Goal: Task Accomplishment & Management: Manage account settings

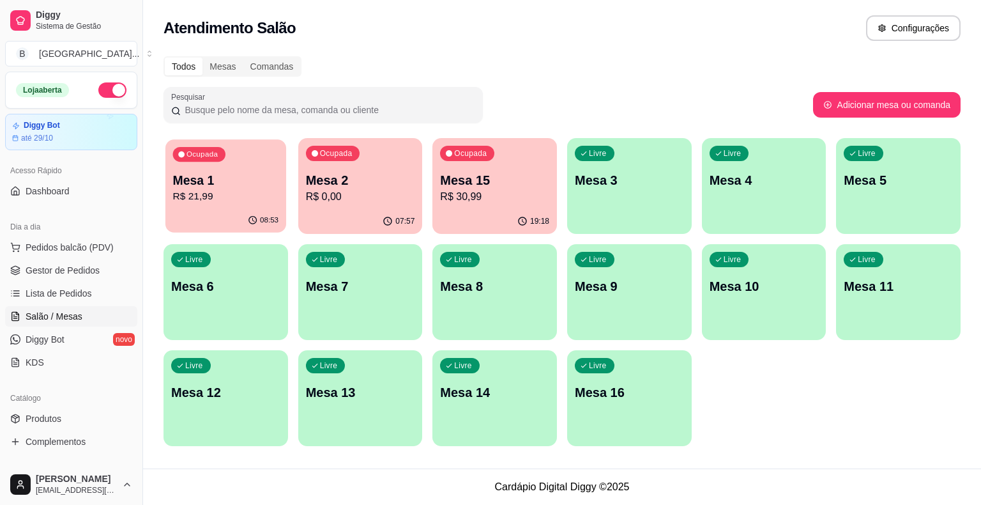
click at [248, 181] on p "Mesa 1" at bounding box center [226, 180] width 106 height 17
click at [52, 275] on span "Gestor de Pedidos" at bounding box center [63, 270] width 74 height 13
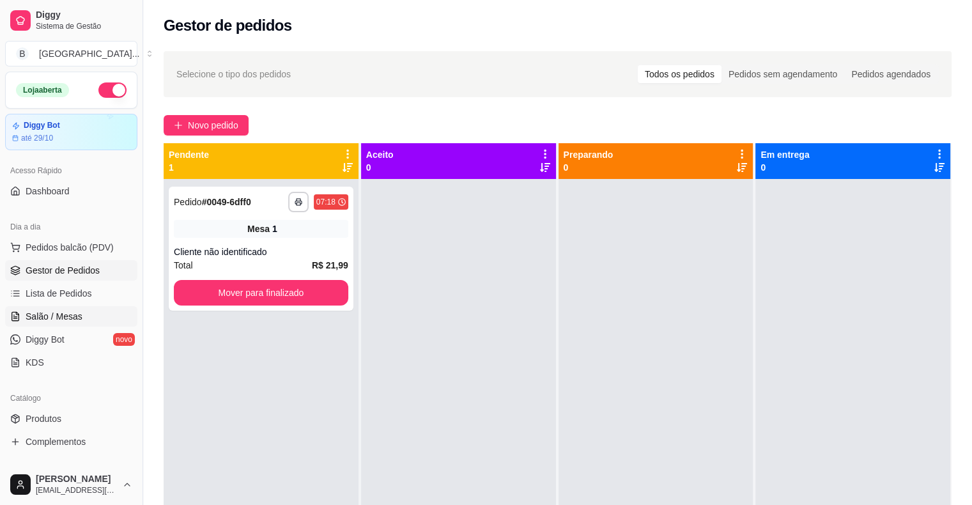
click at [28, 320] on span "Salão / Mesas" at bounding box center [54, 316] width 57 height 13
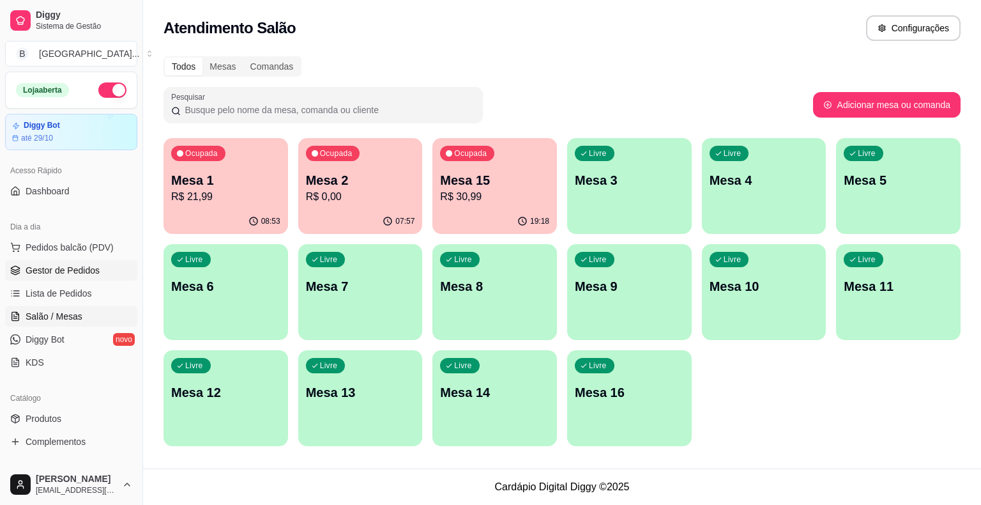
click at [68, 277] on link "Gestor de Pedidos" at bounding box center [71, 270] width 132 height 20
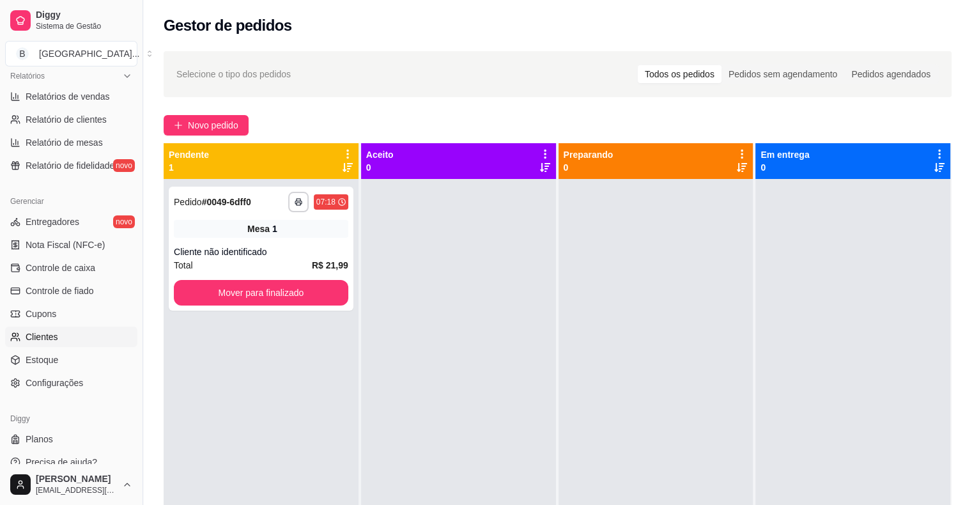
scroll to position [414, 0]
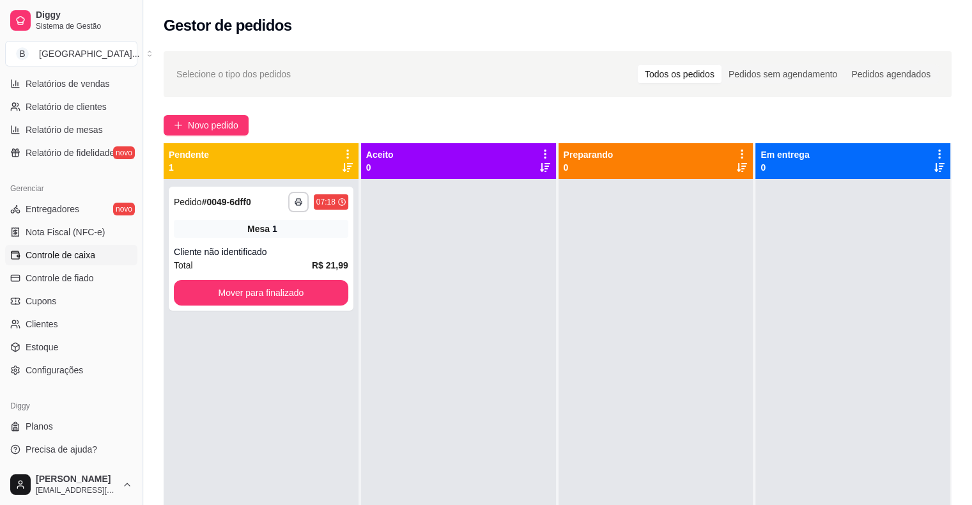
click at [81, 256] on span "Controle de caixa" at bounding box center [61, 255] width 70 height 13
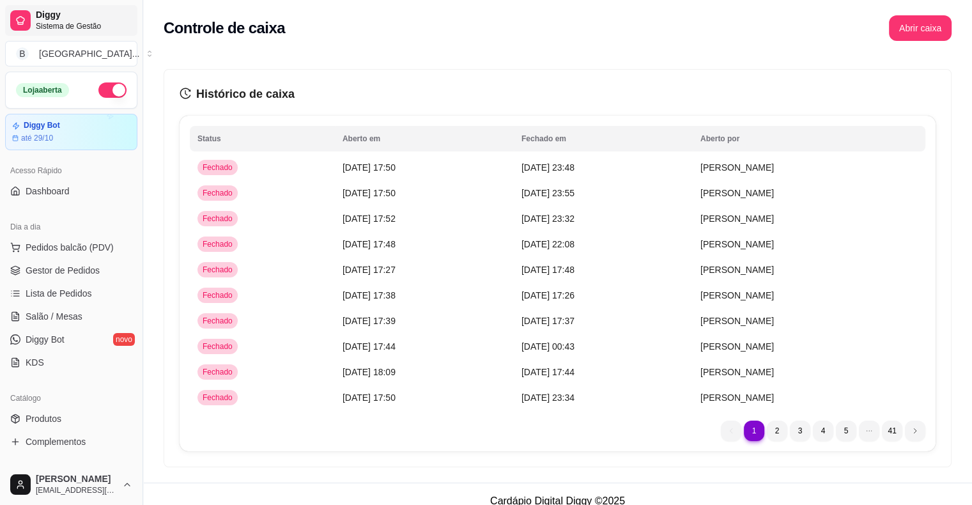
click at [96, 20] on span "Diggy" at bounding box center [84, 16] width 96 height 12
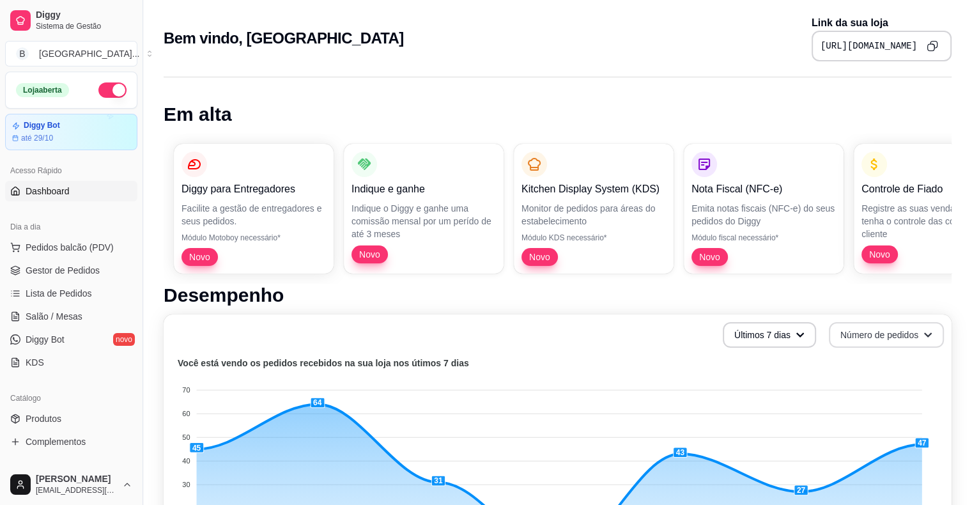
click at [867, 334] on button "Número de pedidos" at bounding box center [886, 335] width 115 height 26
click at [864, 385] on span "Total em reais de pedidos" at bounding box center [885, 387] width 107 height 13
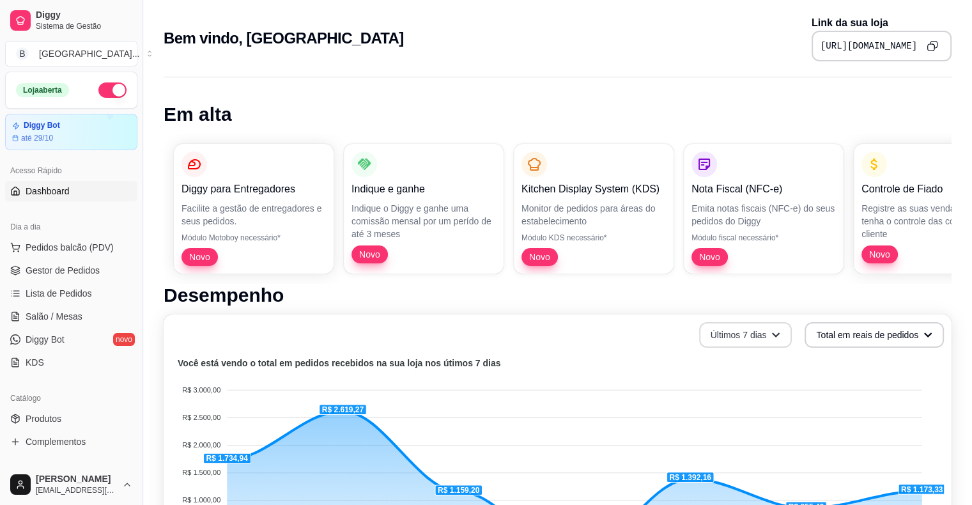
click at [777, 341] on button "Últimos 7 dias" at bounding box center [745, 335] width 93 height 26
click at [759, 417] on li "Últimos 30 dias" at bounding box center [748, 409] width 118 height 20
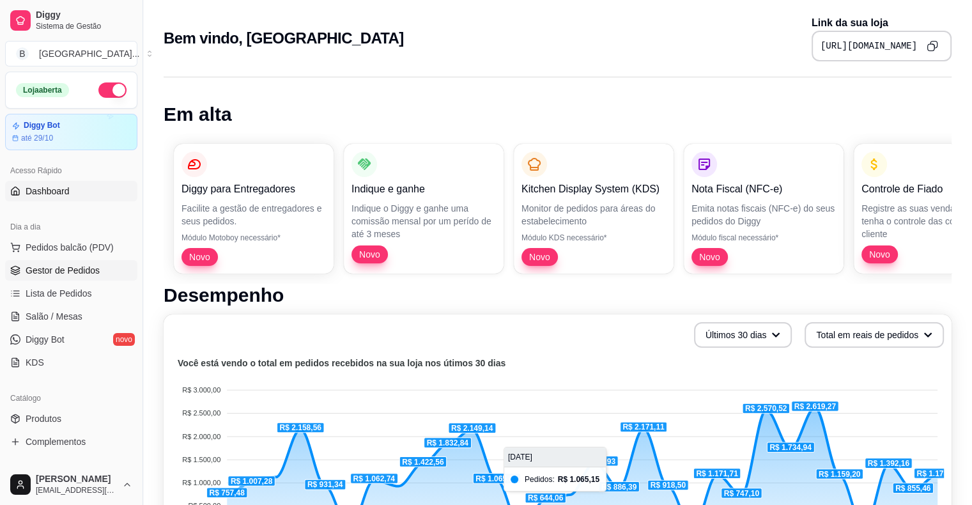
click at [65, 273] on span "Gestor de Pedidos" at bounding box center [63, 270] width 74 height 13
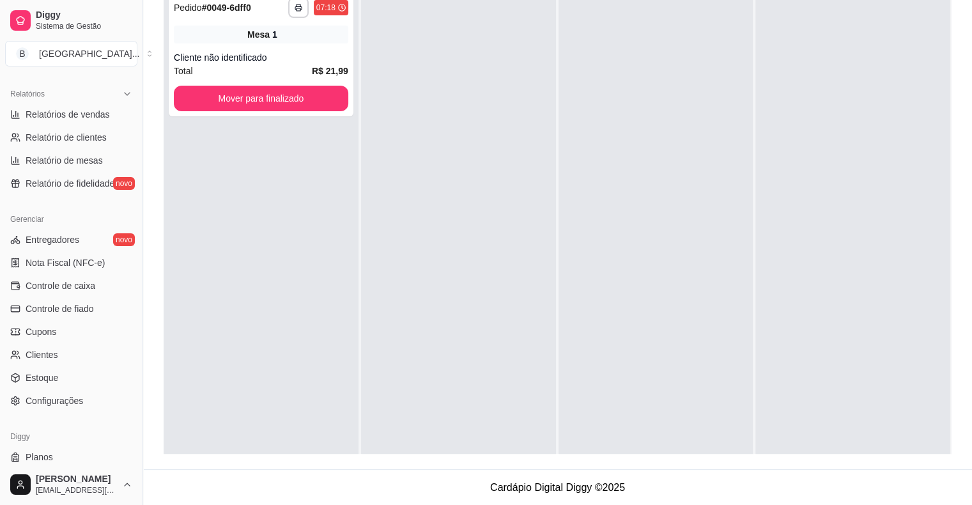
scroll to position [414, 0]
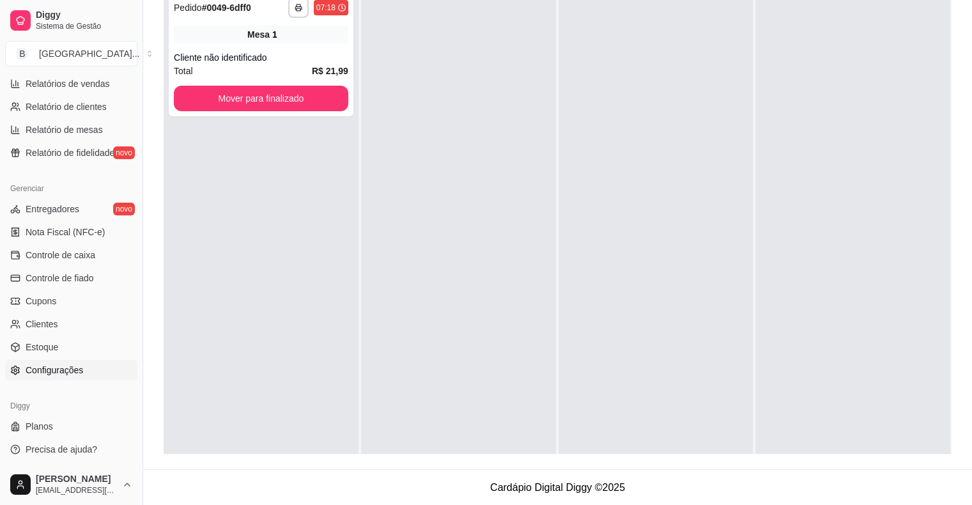
click at [69, 375] on span "Configurações" at bounding box center [55, 370] width 58 height 13
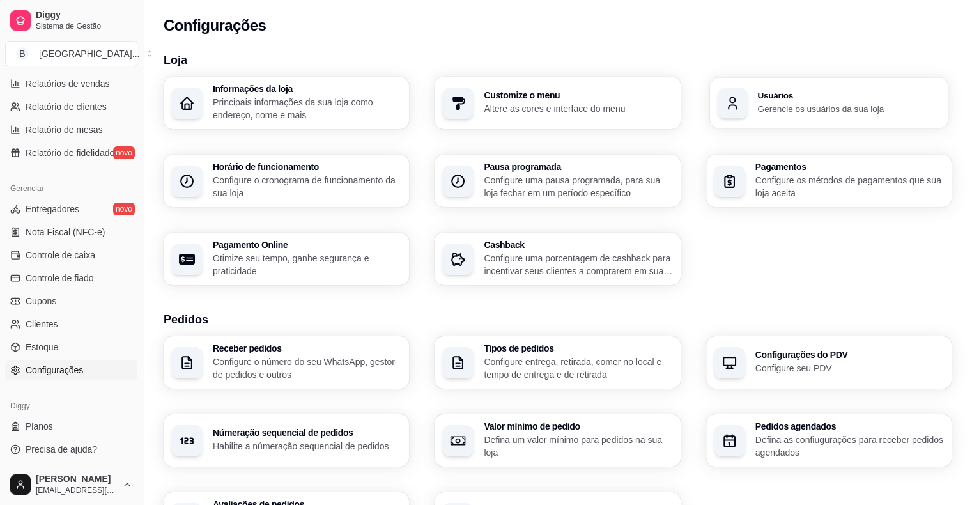
click at [838, 95] on h3 "Usuários" at bounding box center [848, 95] width 183 height 9
click at [834, 109] on p "Gerencie os usuários da sua loja" at bounding box center [848, 108] width 183 height 12
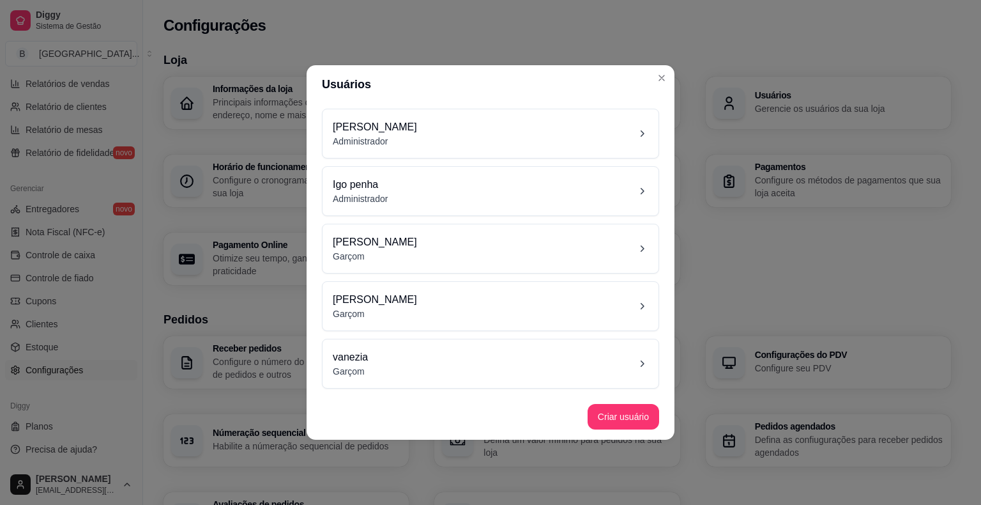
click at [526, 360] on div "vanezia Garçom" at bounding box center [491, 363] width 316 height 28
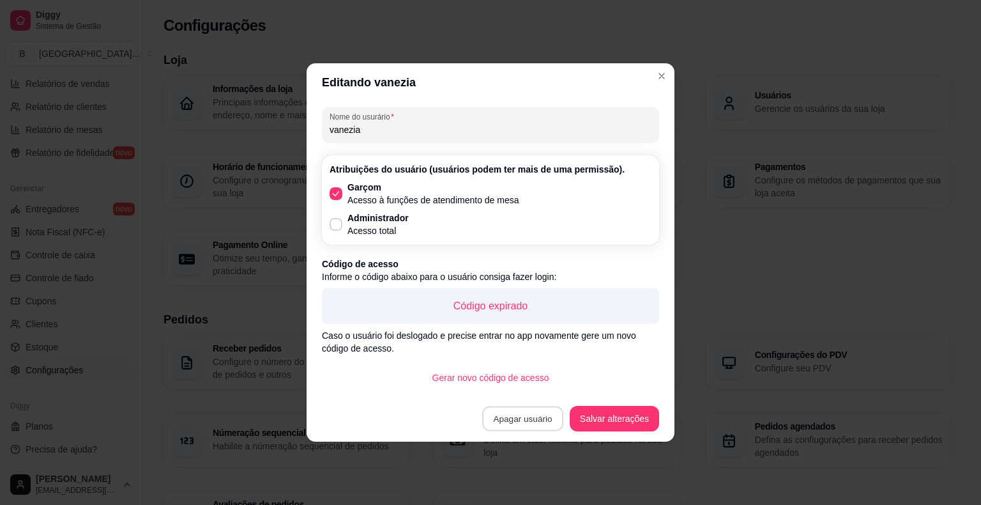
click at [533, 422] on button "Apagar usuário" at bounding box center [522, 418] width 81 height 25
click at [534, 380] on button "Confirmar" at bounding box center [529, 381] width 45 height 19
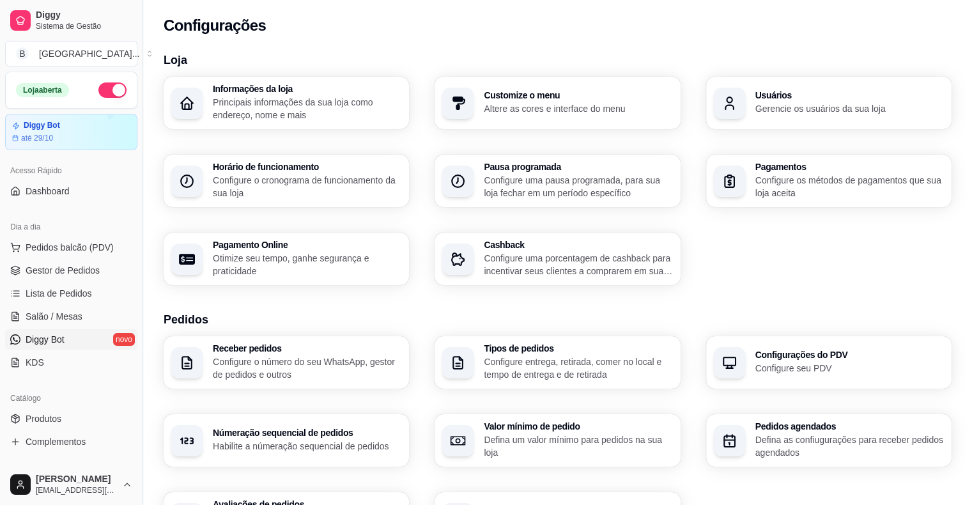
click at [56, 338] on span "Diggy Bot" at bounding box center [45, 339] width 39 height 13
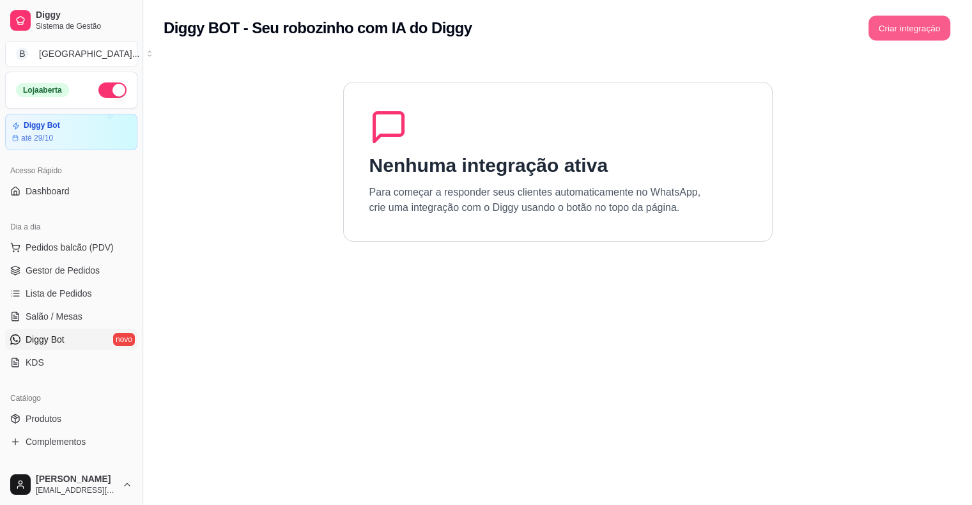
click at [897, 17] on button "Criar integração" at bounding box center [909, 28] width 82 height 25
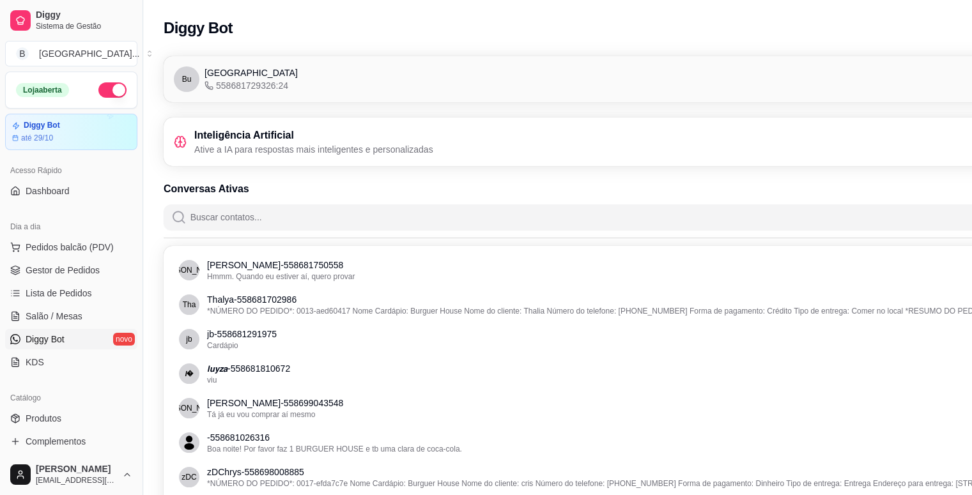
click at [47, 344] on span "Diggy Bot" at bounding box center [45, 339] width 39 height 13
click at [51, 337] on span "Diggy Bot" at bounding box center [45, 339] width 39 height 13
click at [72, 131] on div "Diggy Bot até 29/10" at bounding box center [71, 132] width 119 height 22
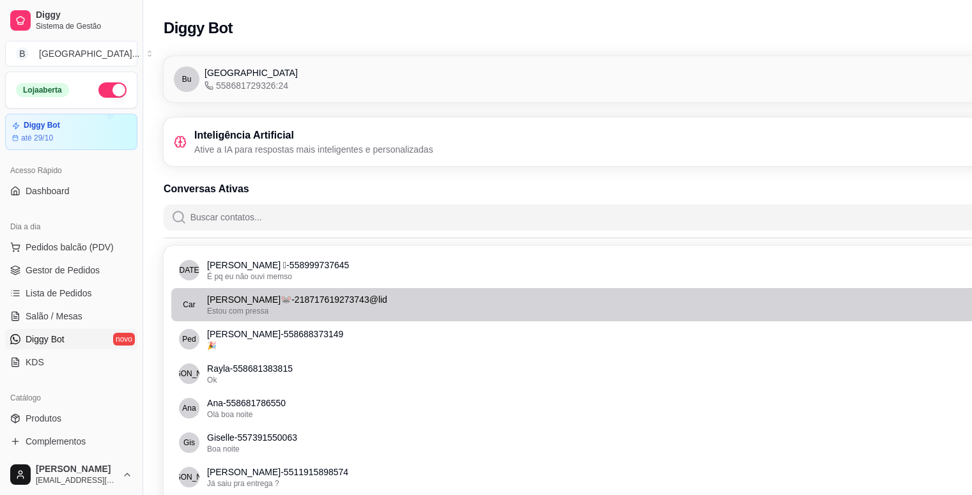
click at [298, 311] on div "Estou com pressa" at bounding box center [630, 311] width 847 height 10
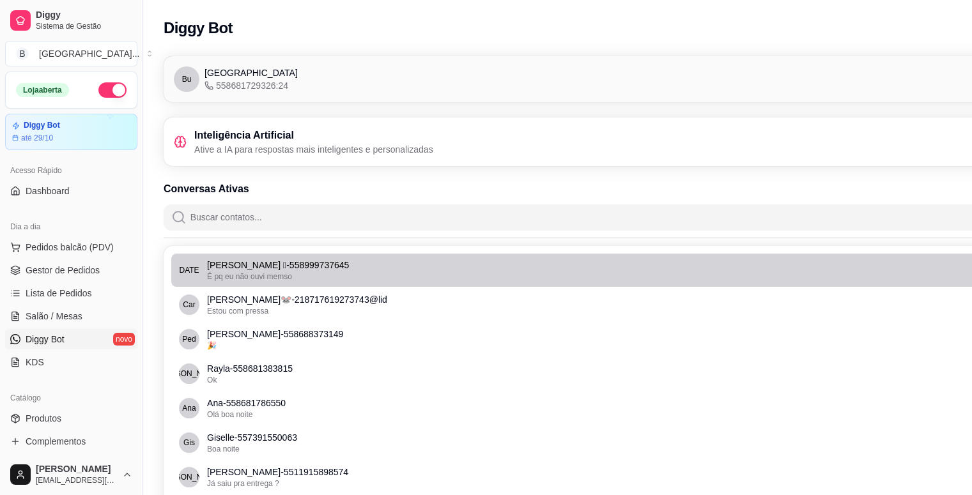
click at [325, 271] on p "Julianna Renno  - 558999737645" at bounding box center [630, 265] width 847 height 13
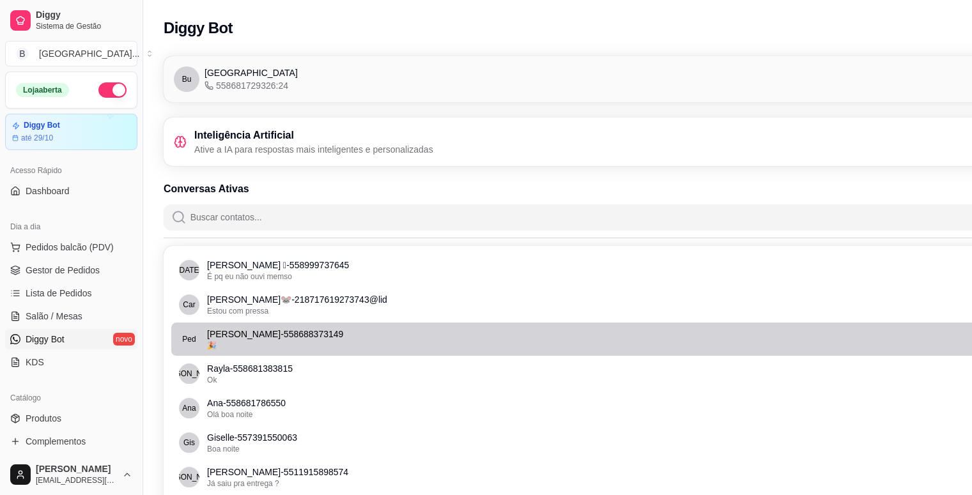
click at [278, 341] on div "🎉" at bounding box center [630, 346] width 847 height 10
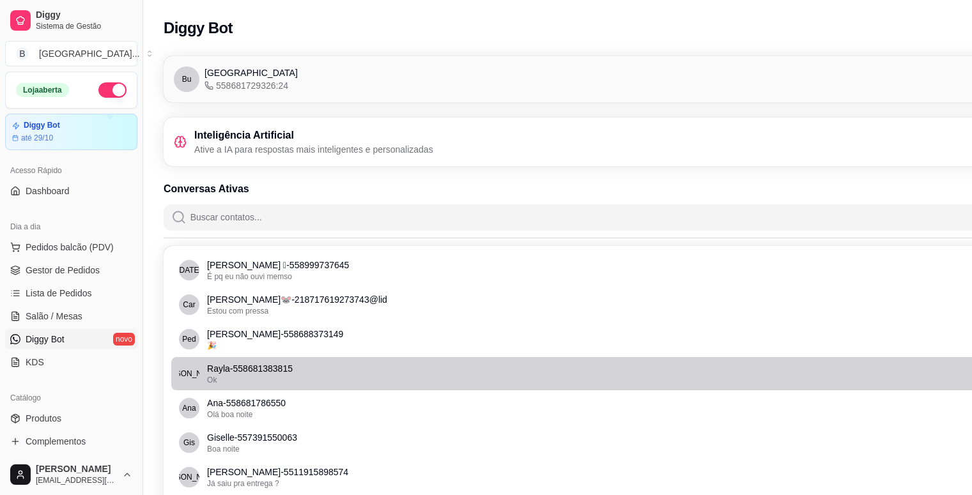
click at [281, 382] on div "Ok" at bounding box center [630, 380] width 847 height 10
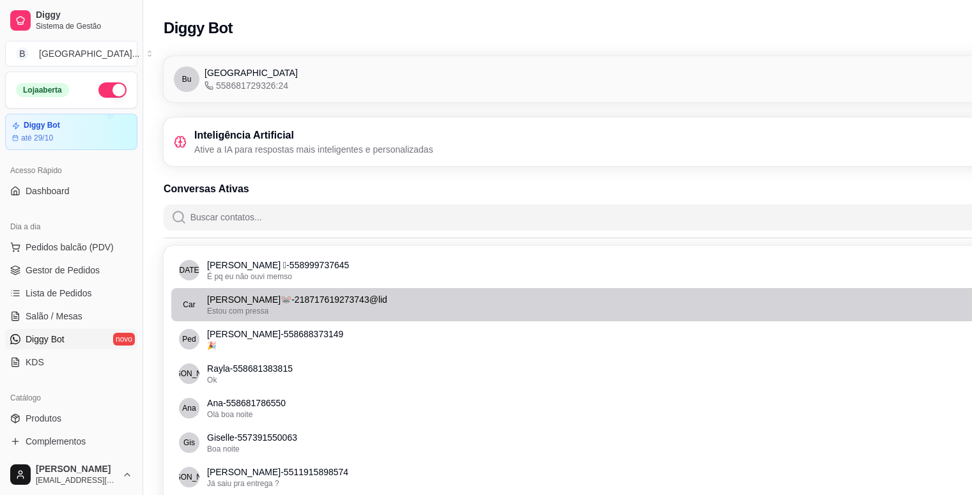
click at [314, 315] on div "Estou com pressa" at bounding box center [630, 311] width 847 height 10
click at [314, 316] on div "Estou com pressa" at bounding box center [630, 311] width 847 height 10
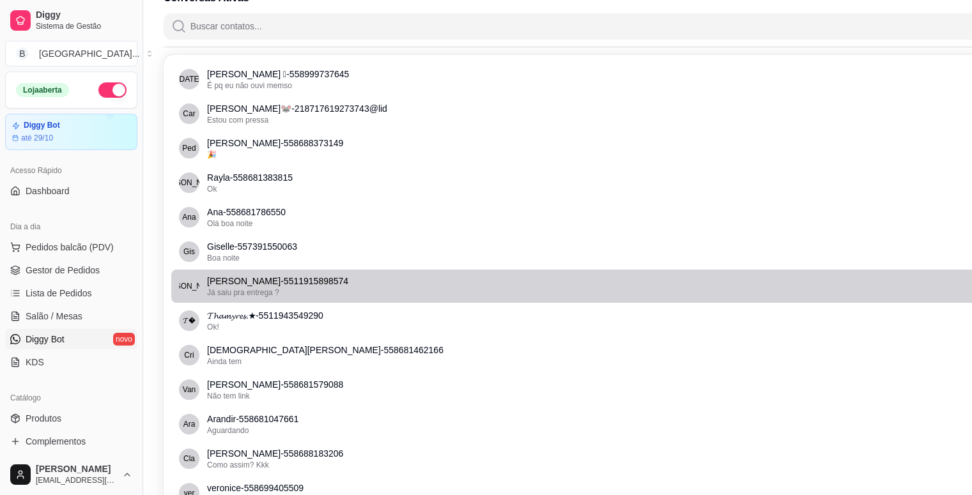
scroll to position [192, 0]
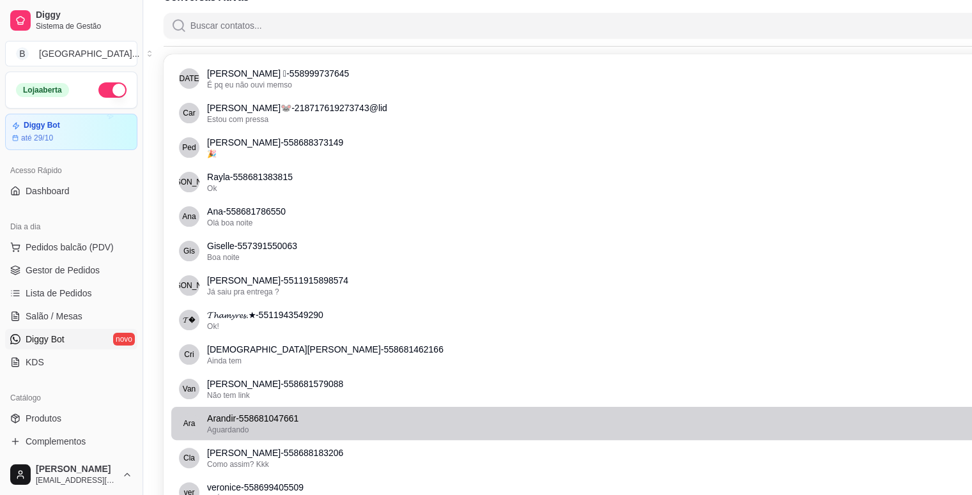
click at [261, 426] on div "Aguardando" at bounding box center [630, 430] width 847 height 10
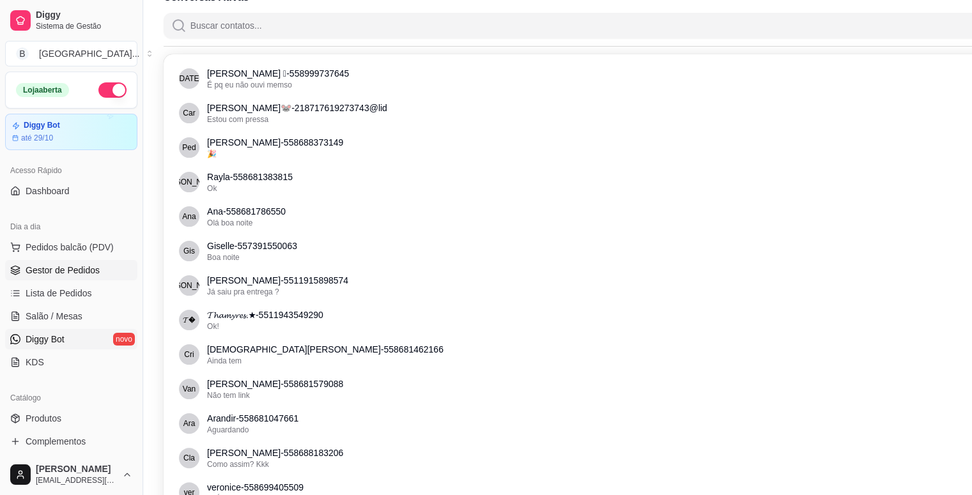
click at [54, 279] on link "Gestor de Pedidos" at bounding box center [71, 270] width 132 height 20
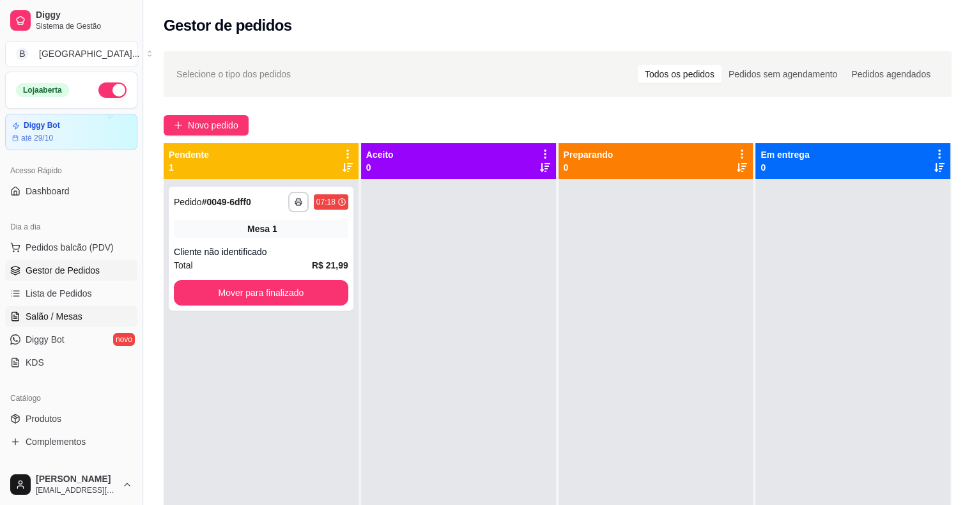
click at [70, 323] on link "Salão / Mesas" at bounding box center [71, 316] width 132 height 20
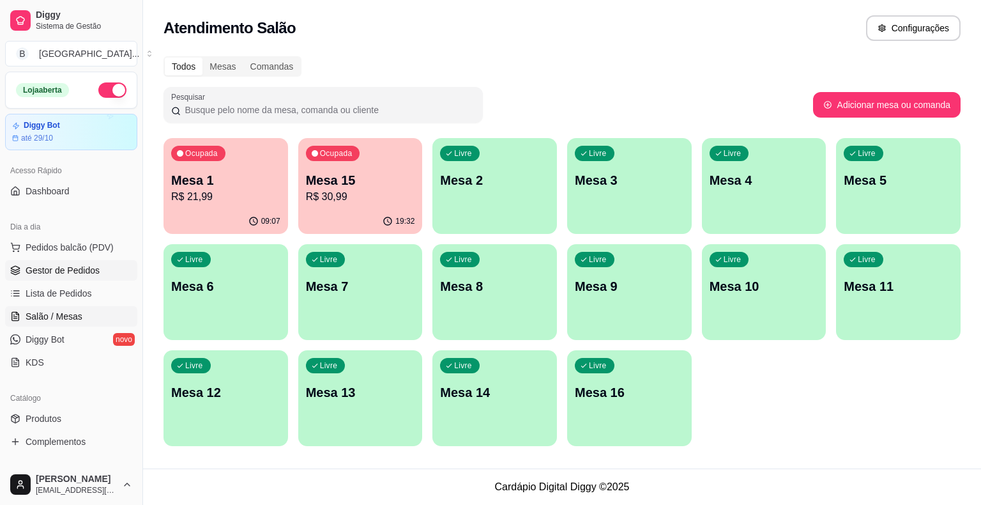
click at [67, 270] on span "Gestor de Pedidos" at bounding box center [63, 270] width 74 height 13
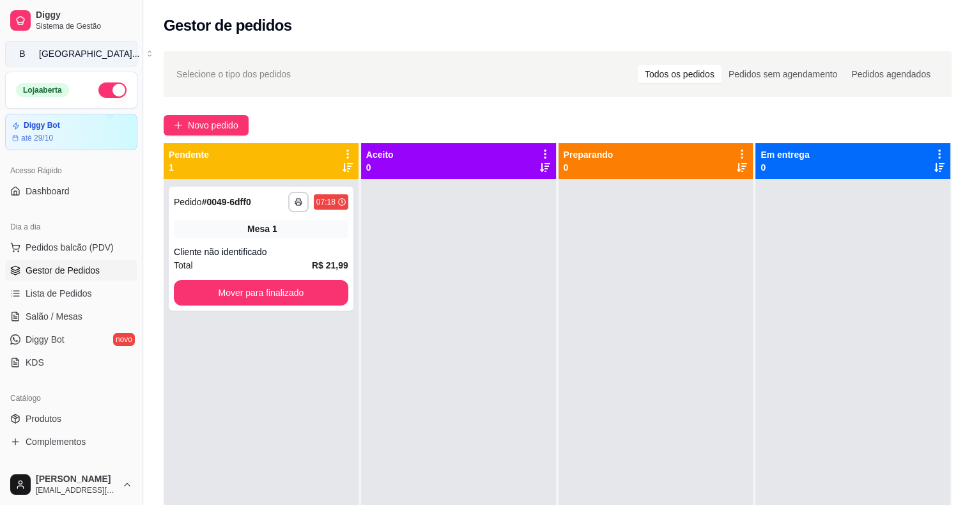
click at [83, 54] on div "Burguer House ..." at bounding box center [89, 53] width 100 height 13
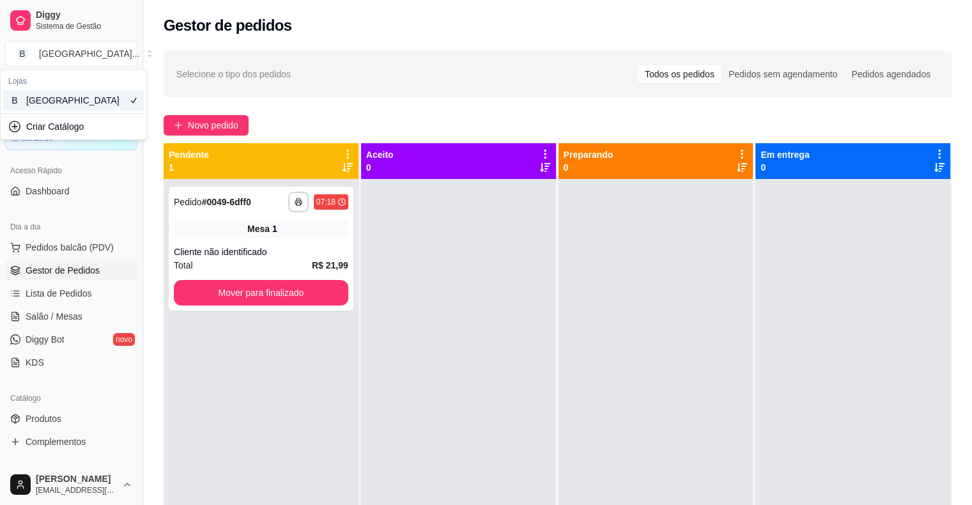
click at [85, 111] on div "B Burguer House" at bounding box center [73, 100] width 141 height 20
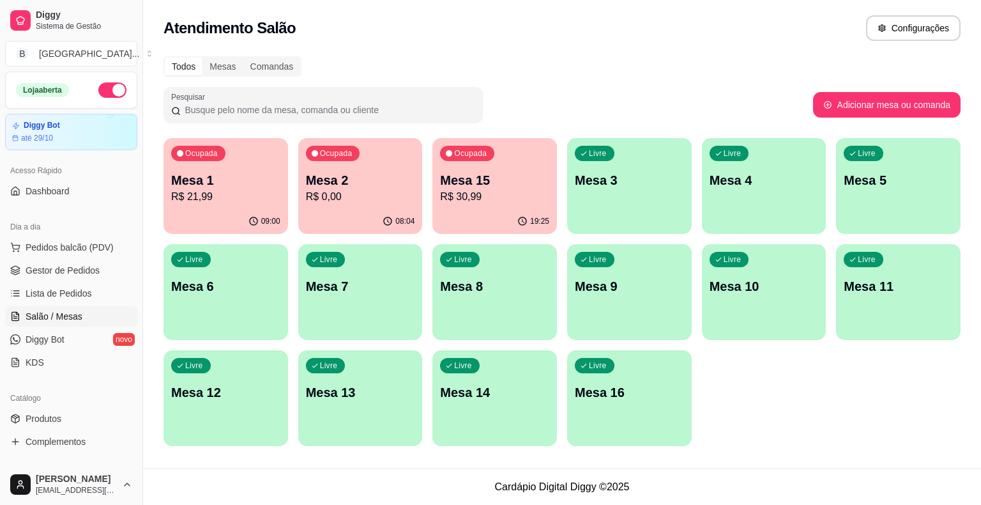
click at [374, 206] on div "Ocupada Mesa 2 R$ 0,00" at bounding box center [360, 173] width 125 height 71
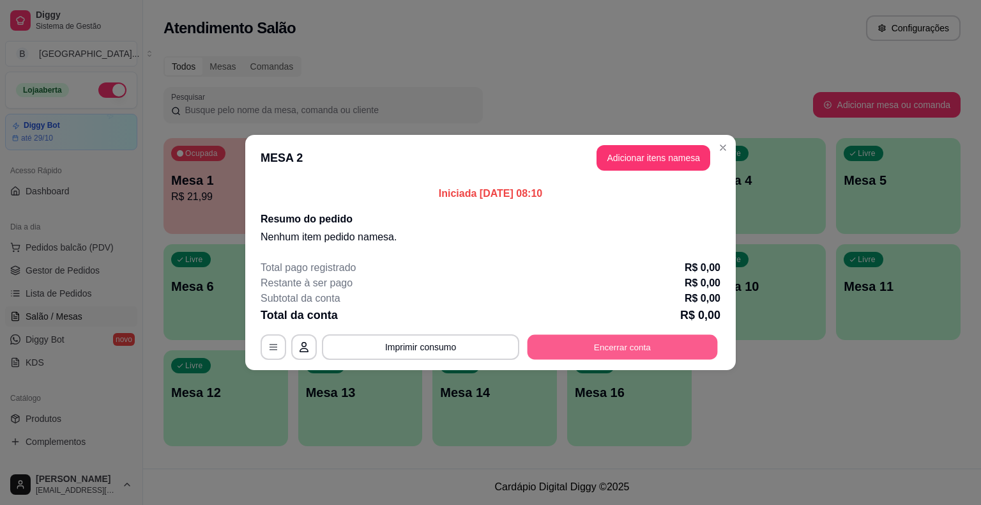
click at [680, 342] on button "Encerrar conta" at bounding box center [623, 347] width 190 height 25
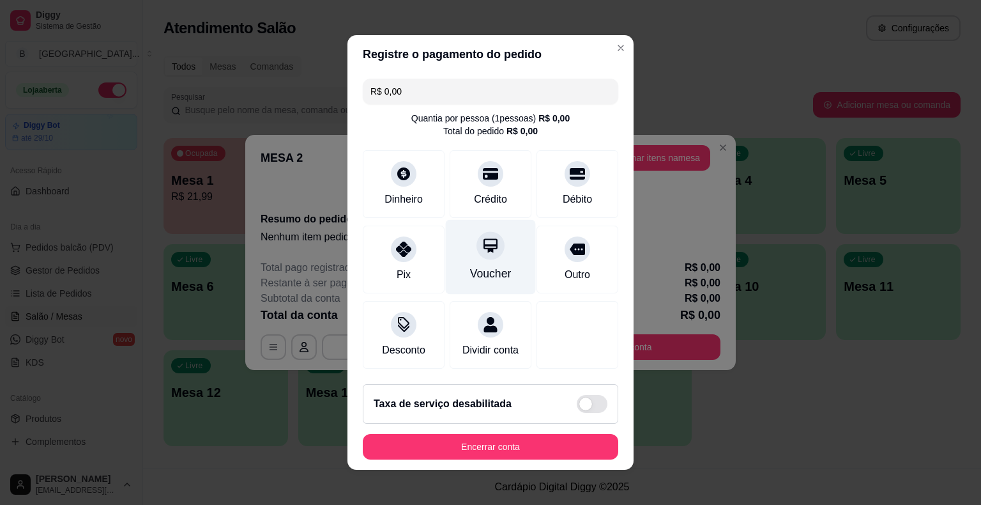
scroll to position [5, 0]
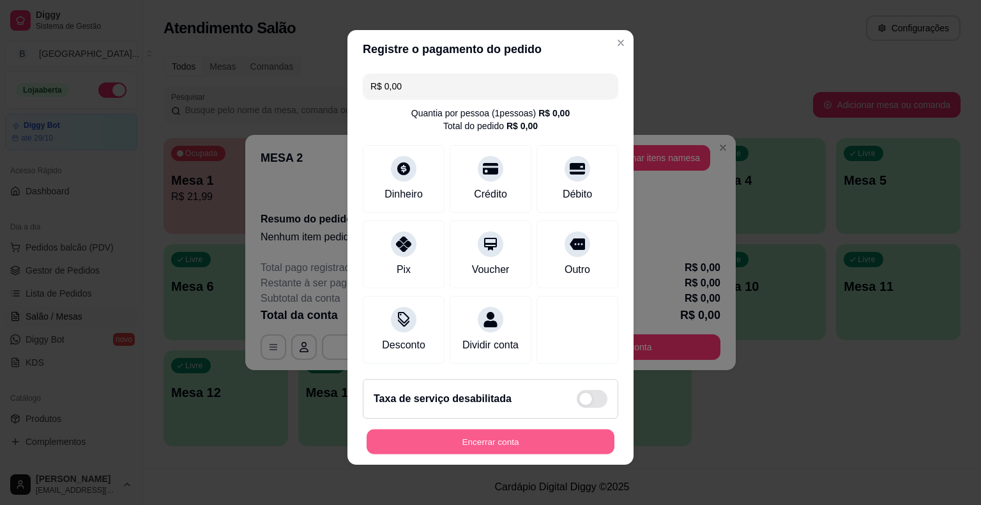
click at [498, 449] on button "Encerrar conta" at bounding box center [491, 441] width 248 height 25
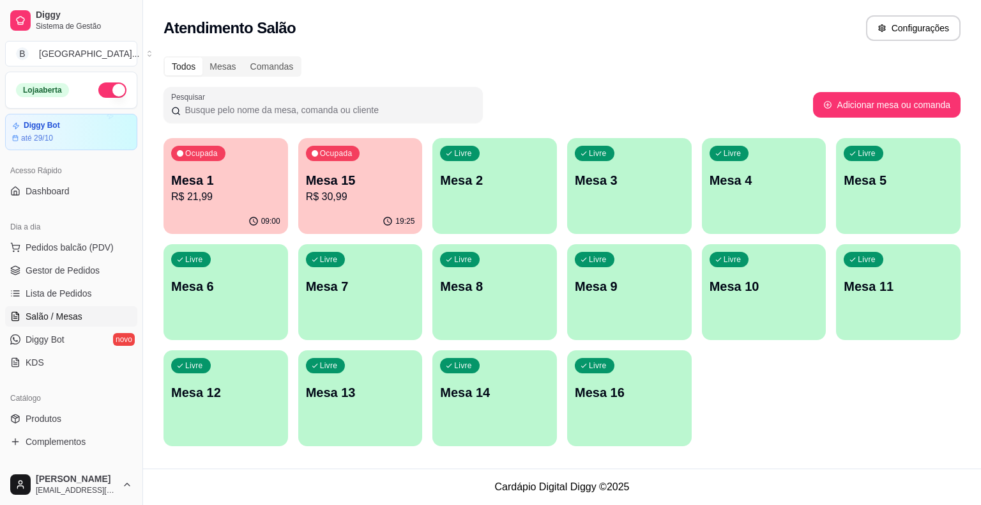
click at [363, 198] on p "R$ 30,99" at bounding box center [360, 196] width 109 height 15
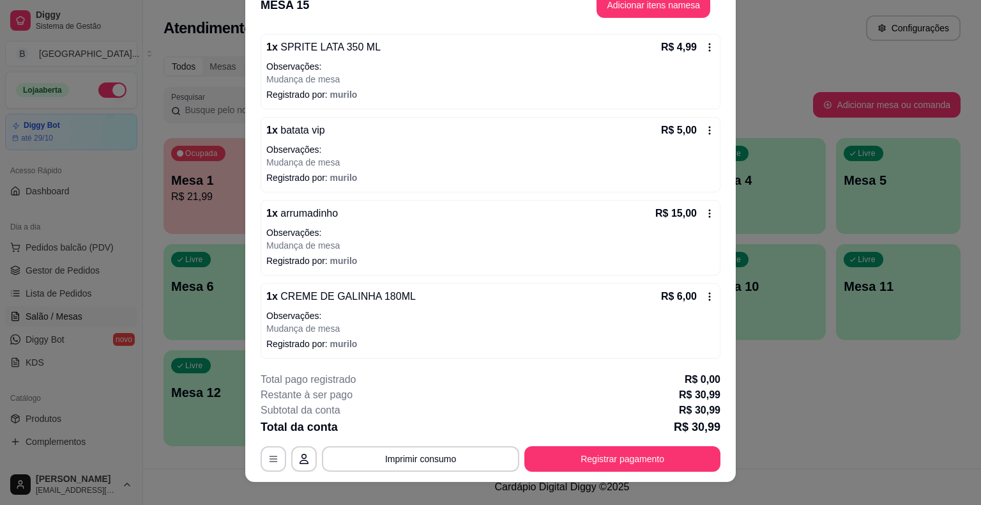
scroll to position [38, 0]
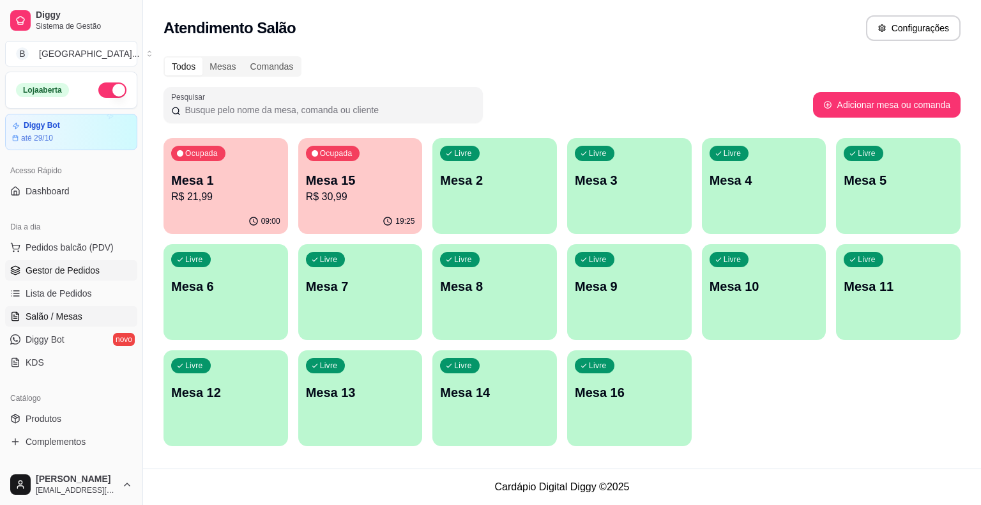
click at [43, 279] on link "Gestor de Pedidos" at bounding box center [71, 270] width 132 height 20
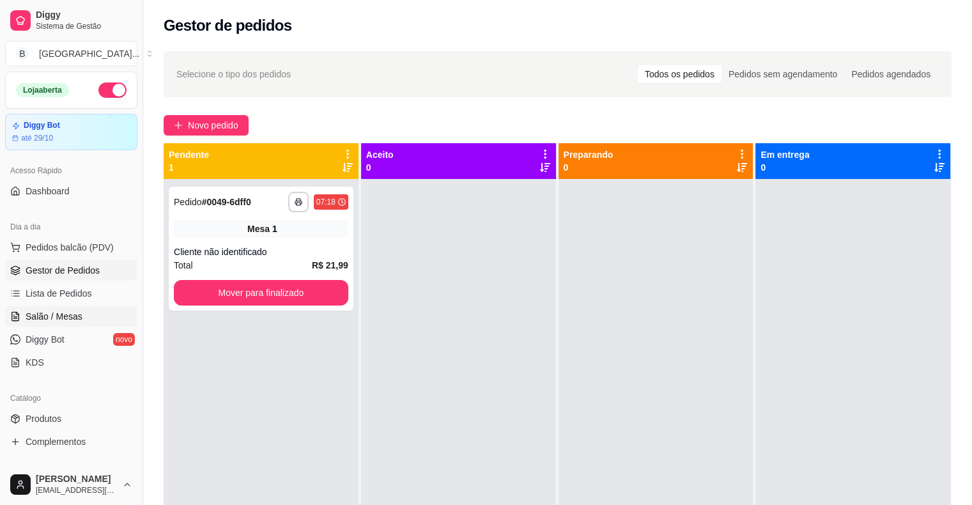
click at [52, 321] on span "Salão / Mesas" at bounding box center [54, 316] width 57 height 13
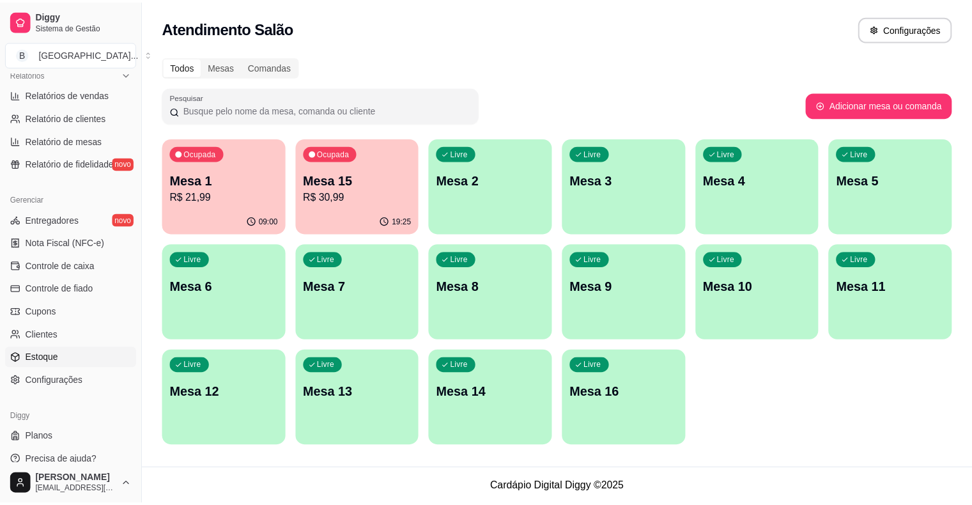
scroll to position [414, 0]
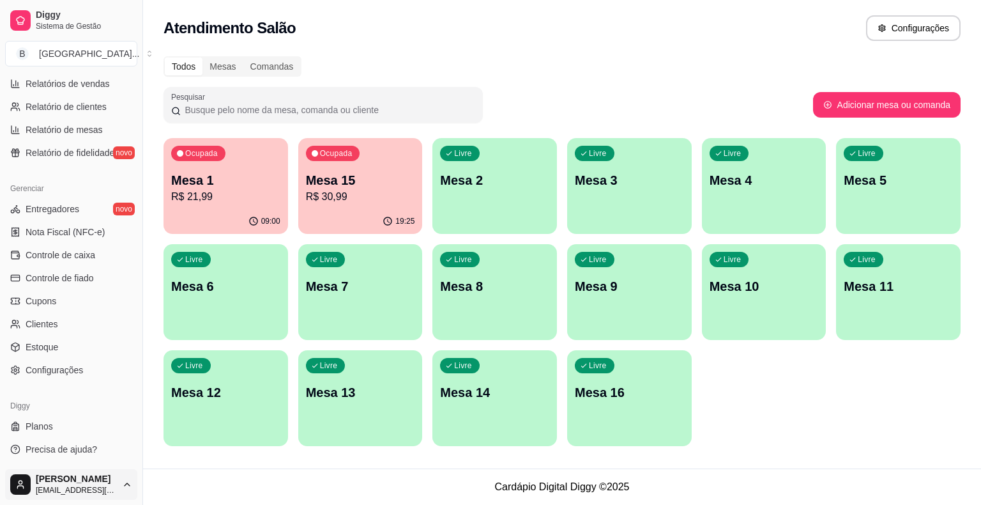
click at [84, 484] on html "Diggy Sistema de Gestão B Burguer House ... Loja aberta Diggy Bot até 29/10 Ace…" at bounding box center [490, 252] width 981 height 505
click at [67, 436] on span "Configurações" at bounding box center [58, 433] width 58 height 13
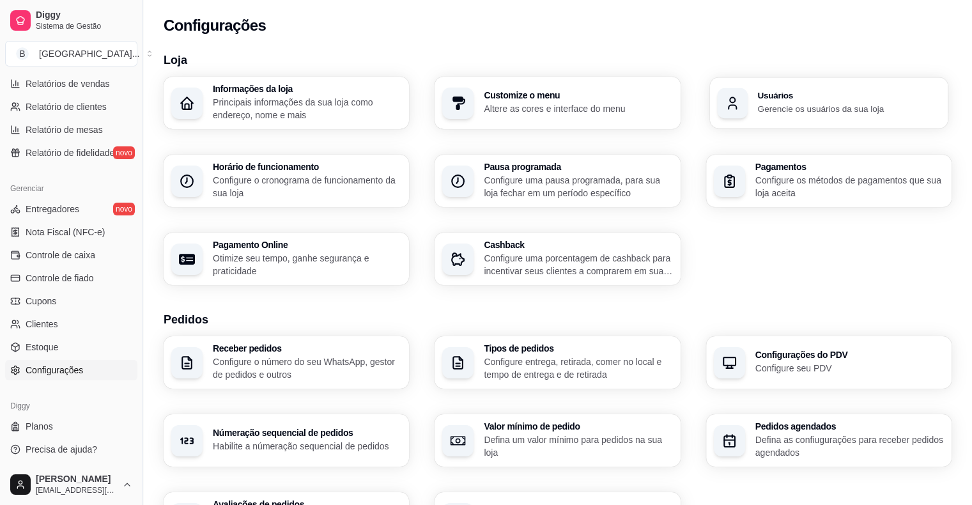
click at [825, 116] on div "Usuários Gerencie os usuários da sua loja" at bounding box center [828, 102] width 238 height 51
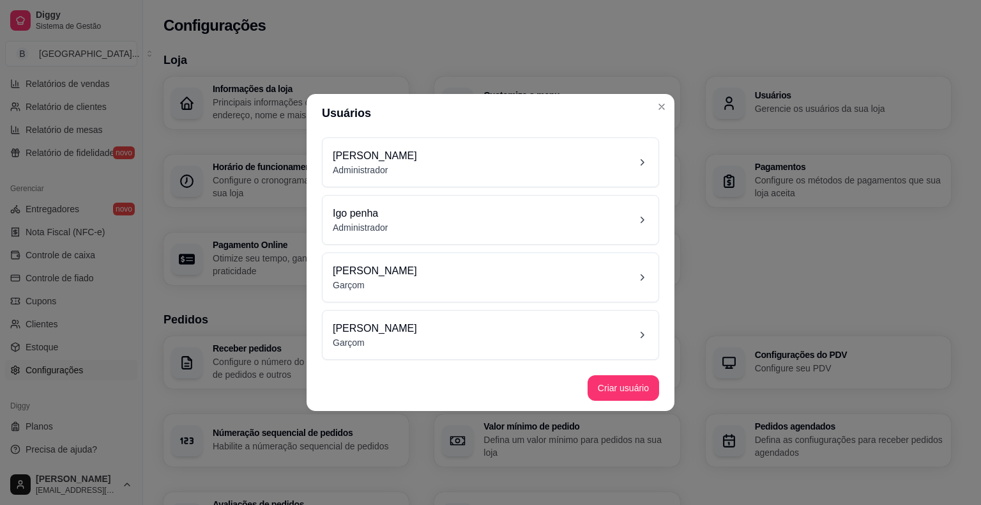
click at [549, 171] on div "[PERSON_NAME] Administrador" at bounding box center [491, 162] width 316 height 28
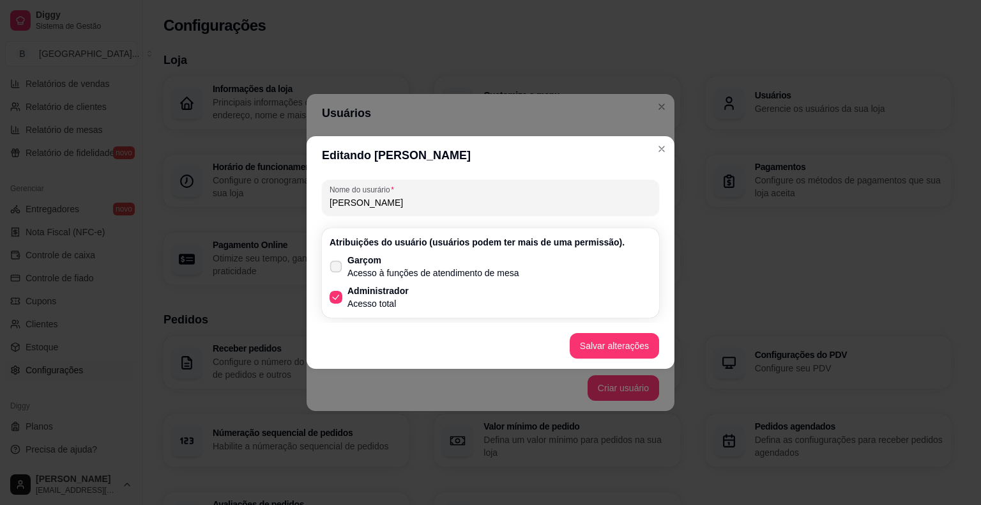
click at [336, 264] on icon at bounding box center [336, 266] width 10 height 7
click at [336, 269] on input "Garçom Acesso à funções de atendimento de mesa" at bounding box center [333, 273] width 8 height 8
checkbox input "true"
click at [342, 298] on span at bounding box center [336, 297] width 12 height 12
click at [337, 300] on input "Administrador Acesso total" at bounding box center [333, 304] width 8 height 8
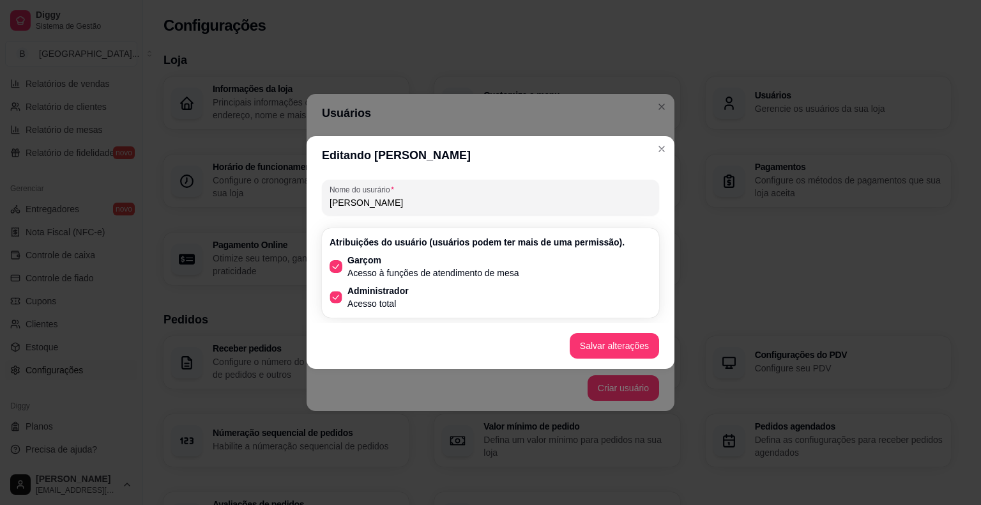
checkbox input "false"
click at [621, 343] on button "Salvar alterações" at bounding box center [614, 346] width 87 height 25
click at [599, 346] on button "Salvar alterações" at bounding box center [614, 346] width 87 height 25
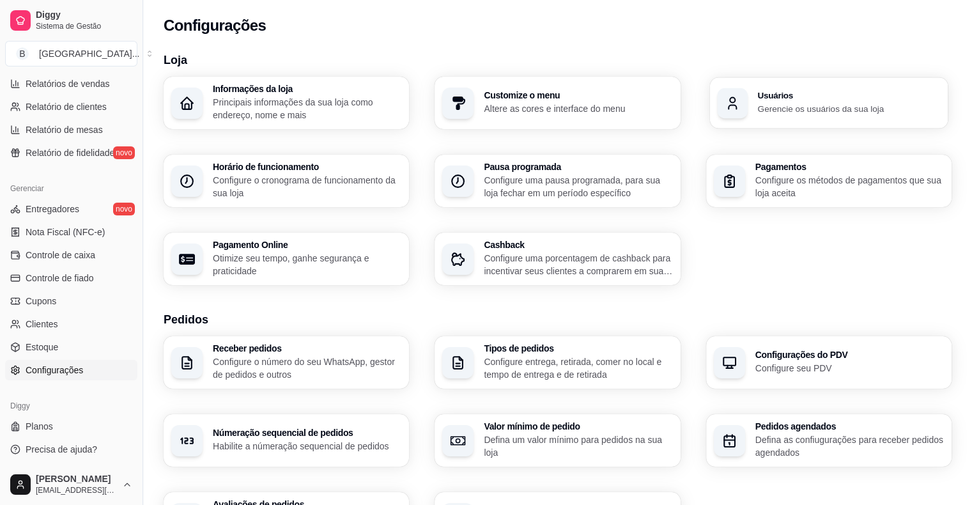
click at [818, 116] on div "Usuários Gerencie os usuários da sua loja" at bounding box center [828, 102] width 238 height 51
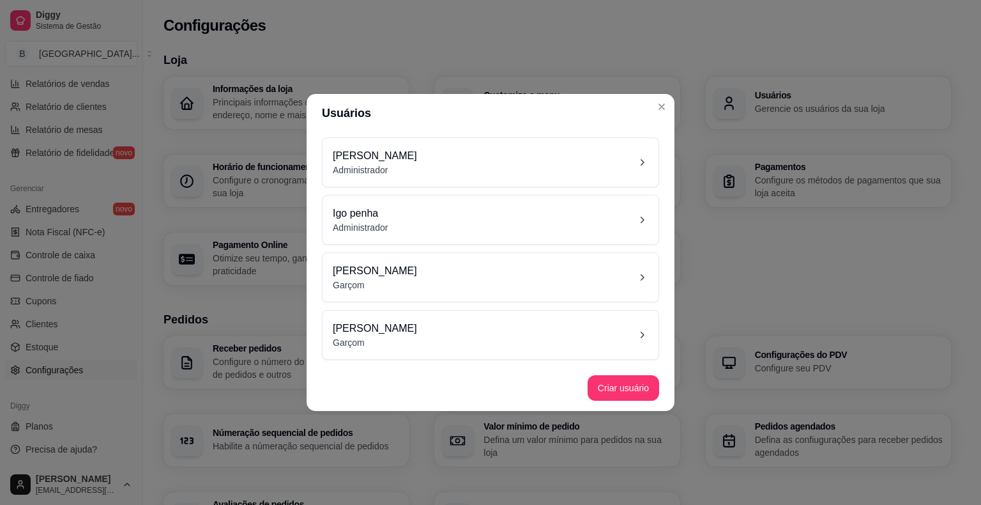
click at [537, 224] on div "Igo penha Administrador" at bounding box center [491, 220] width 316 height 28
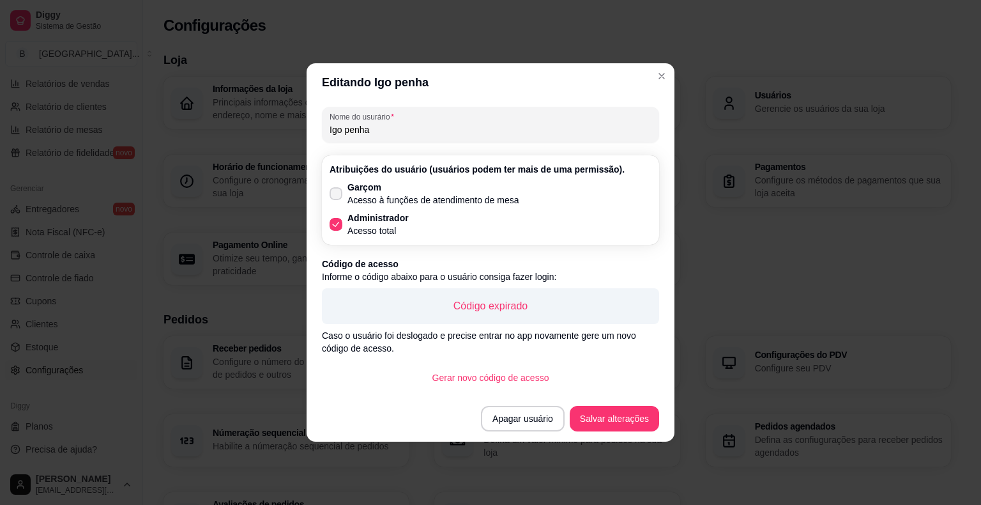
click at [337, 192] on icon at bounding box center [336, 194] width 10 height 8
click at [337, 196] on input "Garçom Acesso à funções de atendimento de mesa" at bounding box center [333, 200] width 8 height 8
click at [335, 194] on icon at bounding box center [336, 194] width 10 height 8
click at [335, 196] on input "Garçom Acesso à funções de atendimento de mesa" at bounding box center [333, 200] width 8 height 8
checkbox input "false"
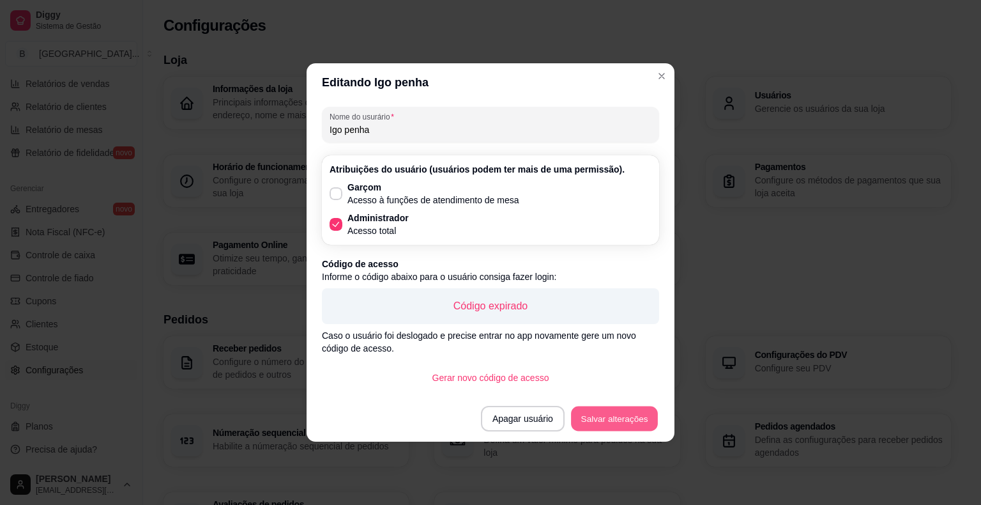
click at [603, 420] on button "Salvar alterações" at bounding box center [614, 418] width 87 height 25
